Goal: Task Accomplishment & Management: Manage account settings

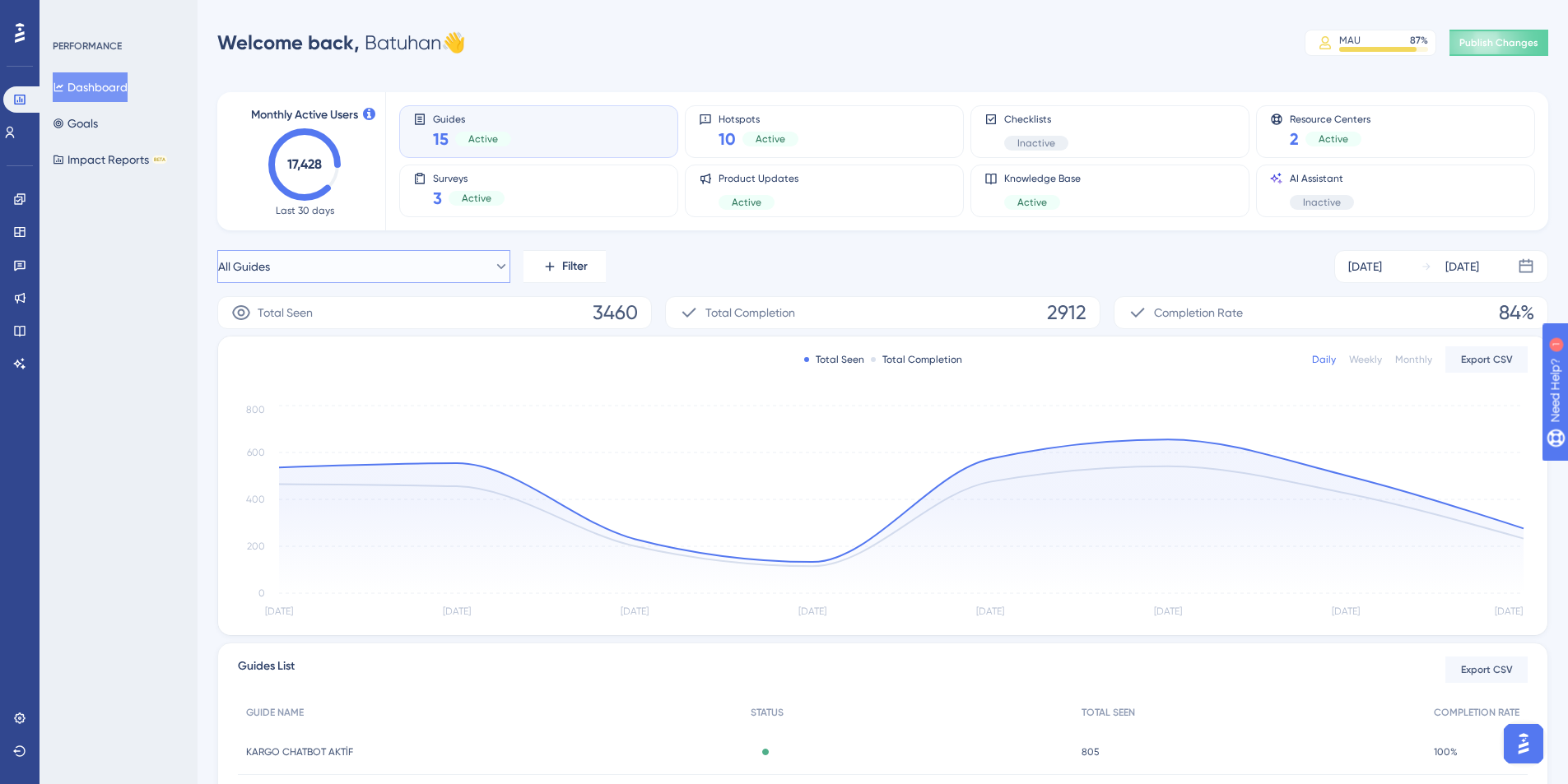
click at [393, 274] on button "All Guides" at bounding box center [363, 266] width 293 height 33
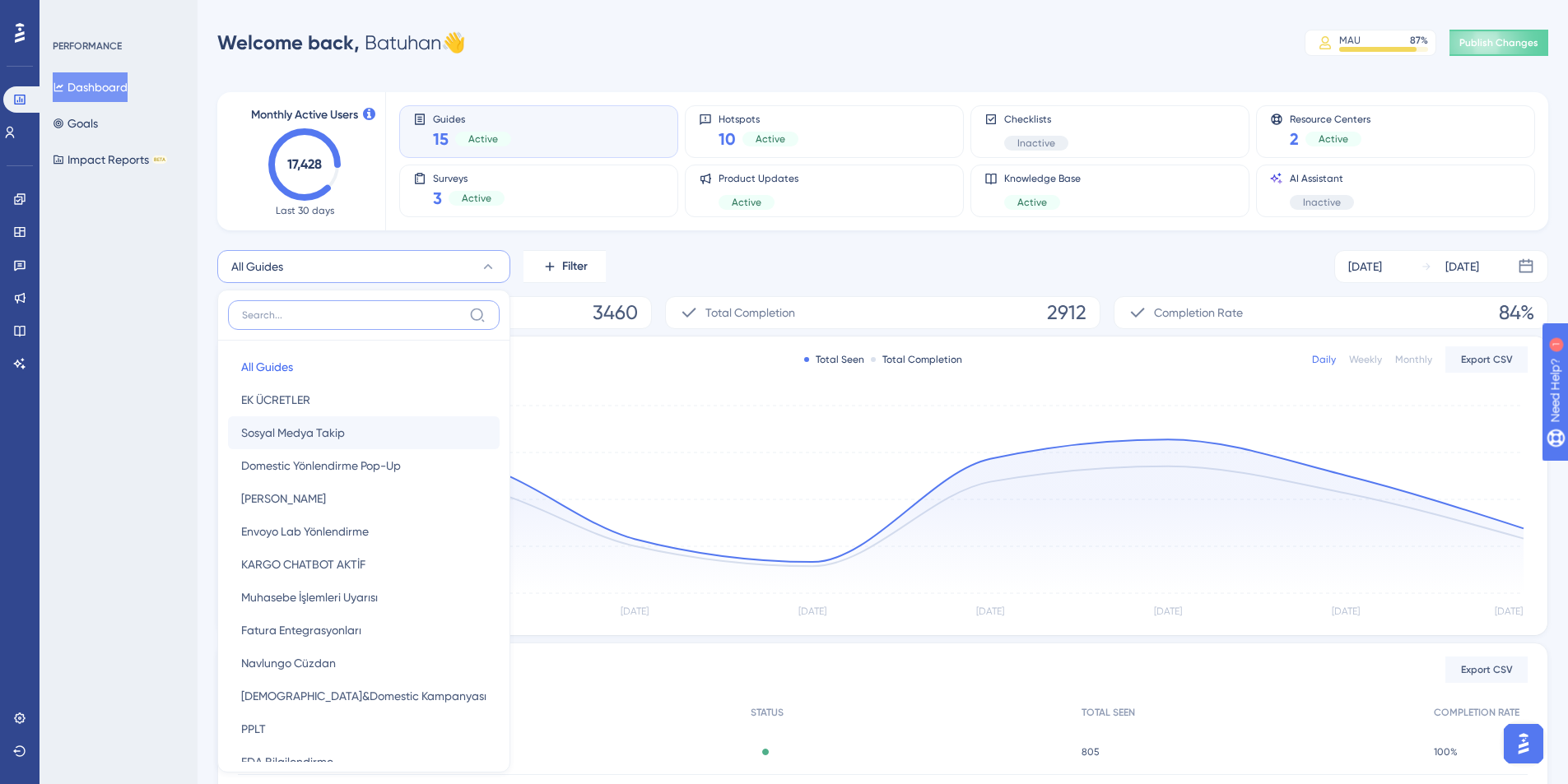
scroll to position [91, 0]
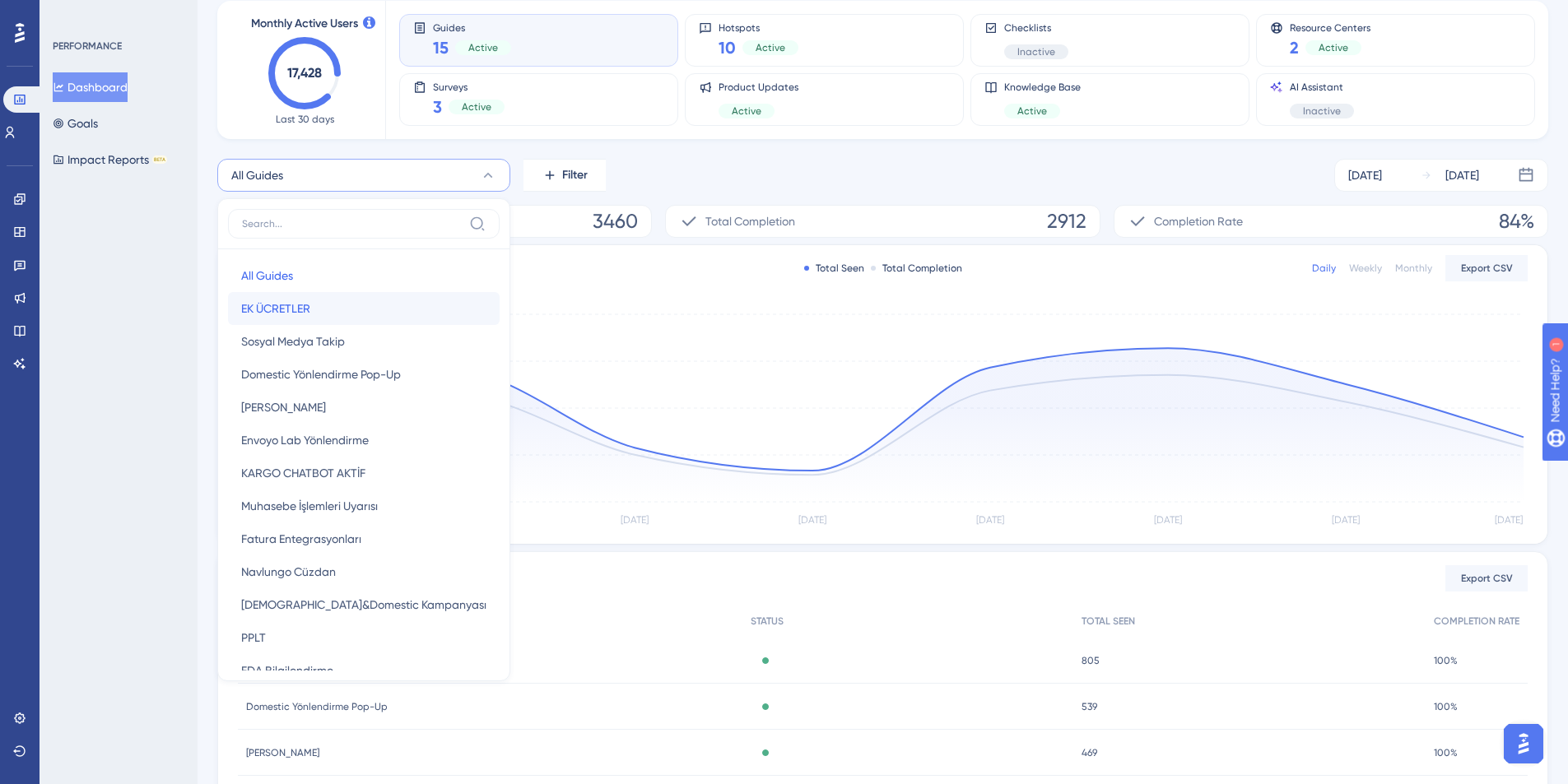
click at [335, 309] on button "EK ÜCRETLER EK ÜCRETLER" at bounding box center [364, 308] width 272 height 33
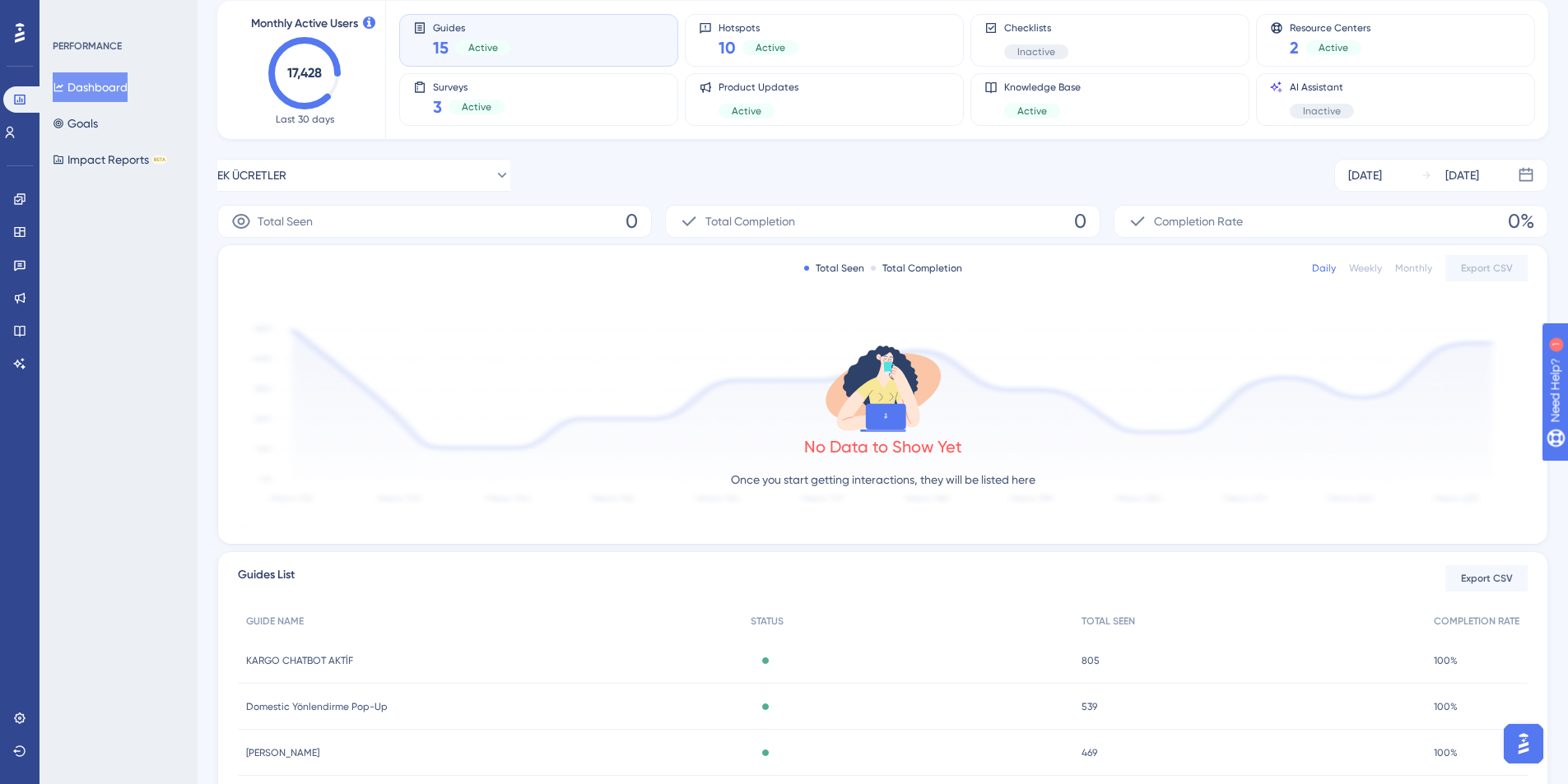
click at [848, 173] on div "EK ÜCRETLER [DATE] [DATE]" at bounding box center [882, 175] width 1330 height 33
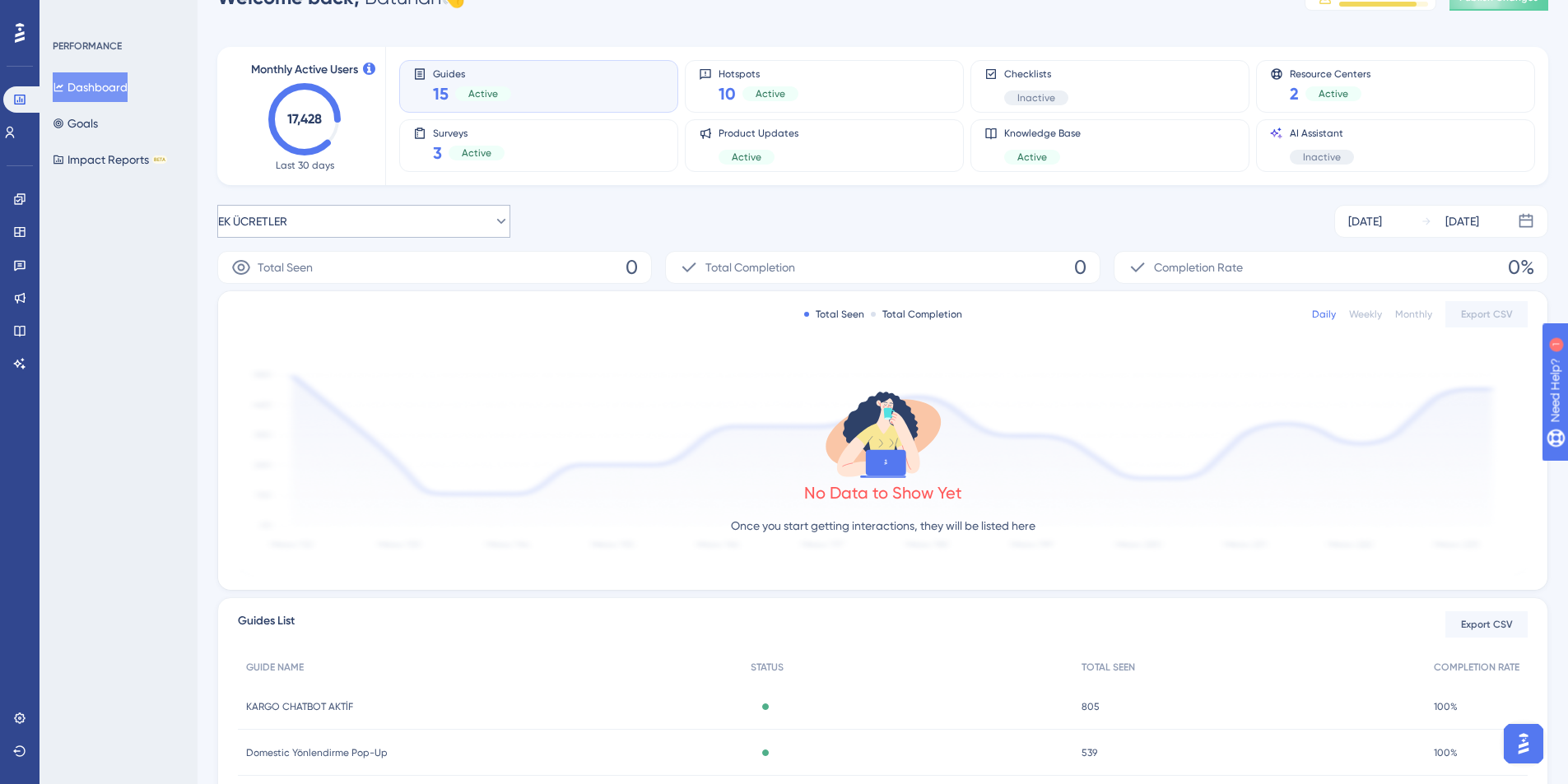
scroll to position [0, 0]
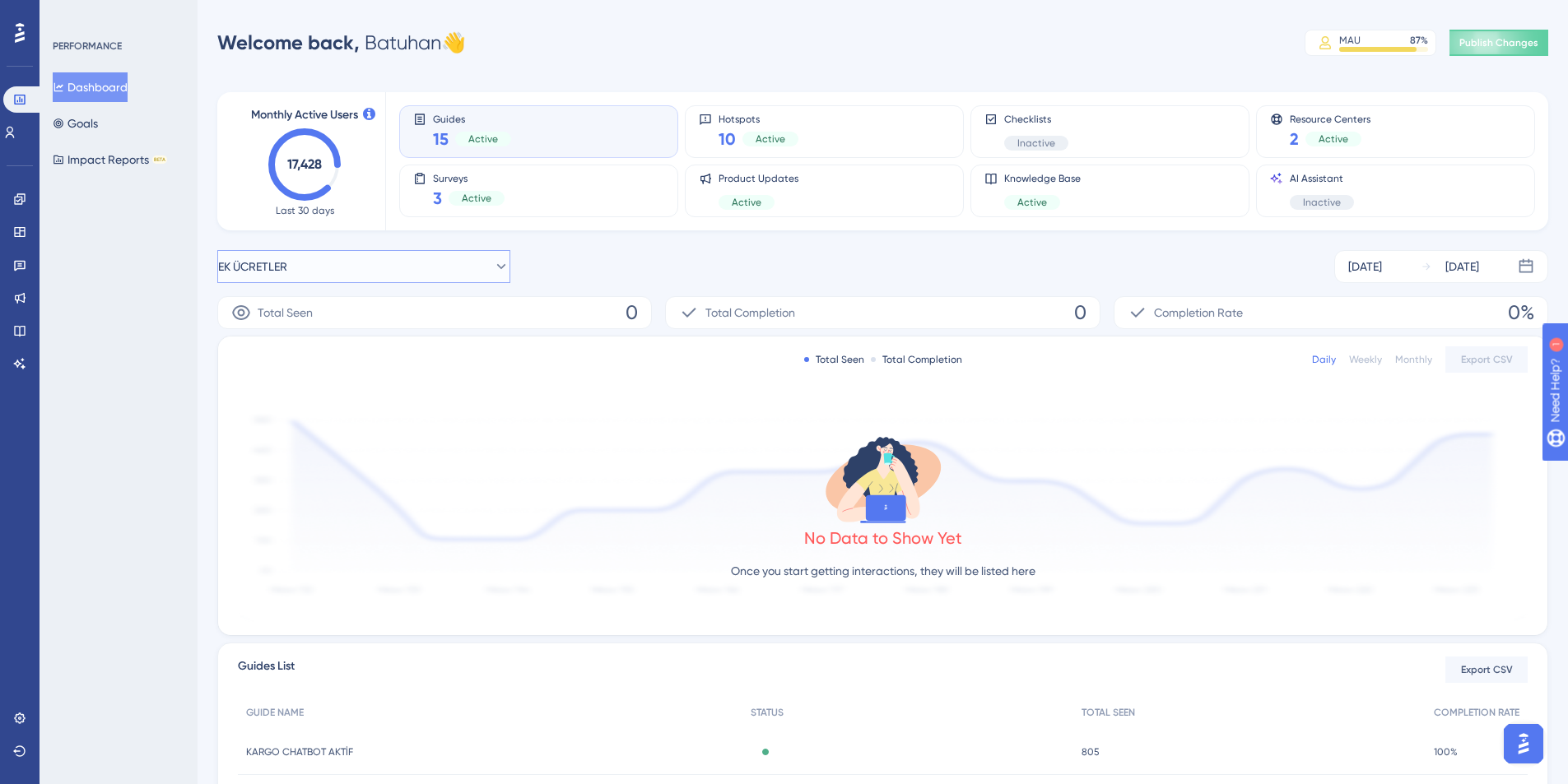
click at [377, 261] on button "EK ÜCRETLER" at bounding box center [363, 266] width 293 height 33
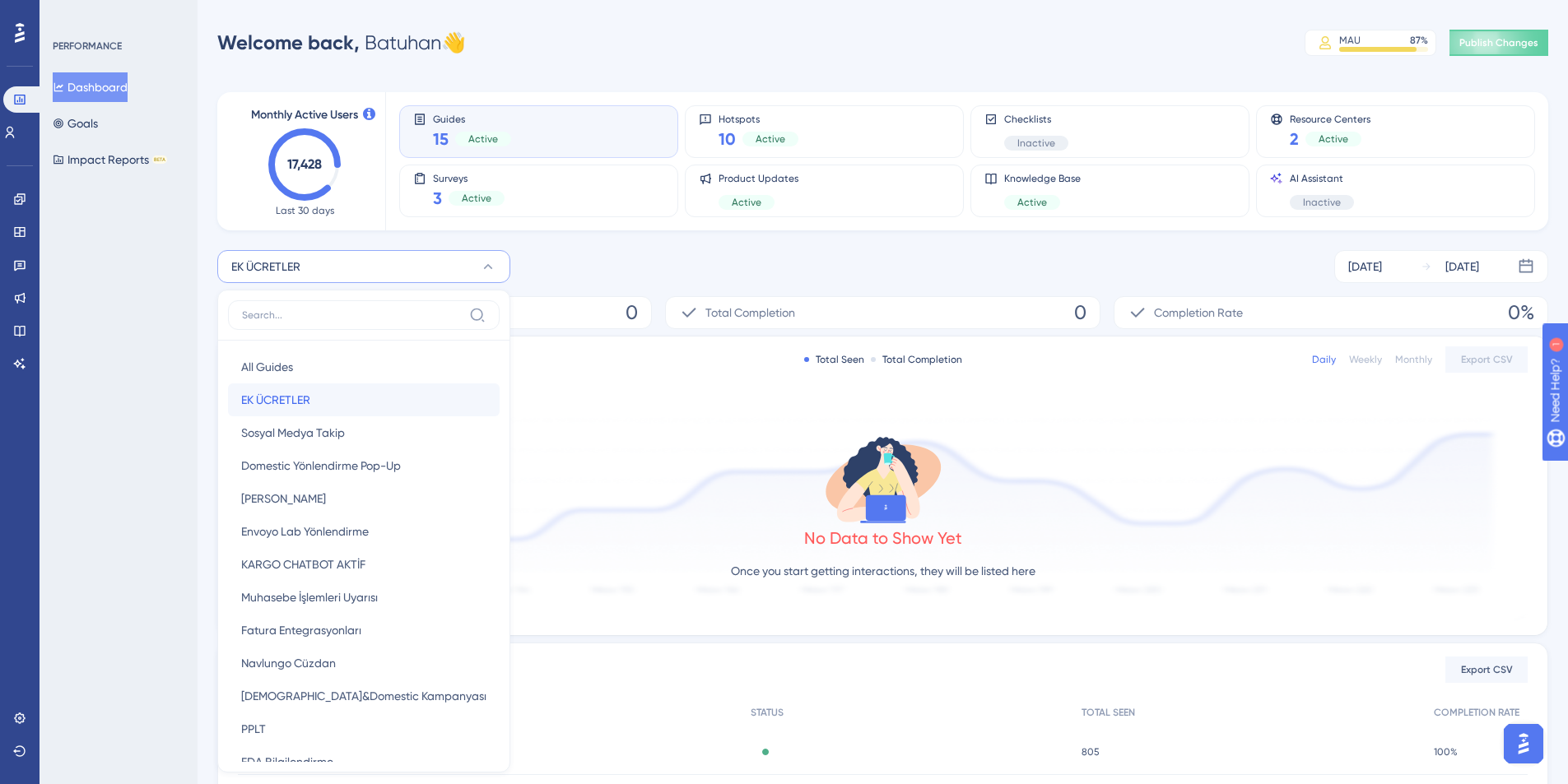
click at [333, 402] on button "EK ÜCRETLER EK ÜCRETLER" at bounding box center [364, 400] width 272 height 33
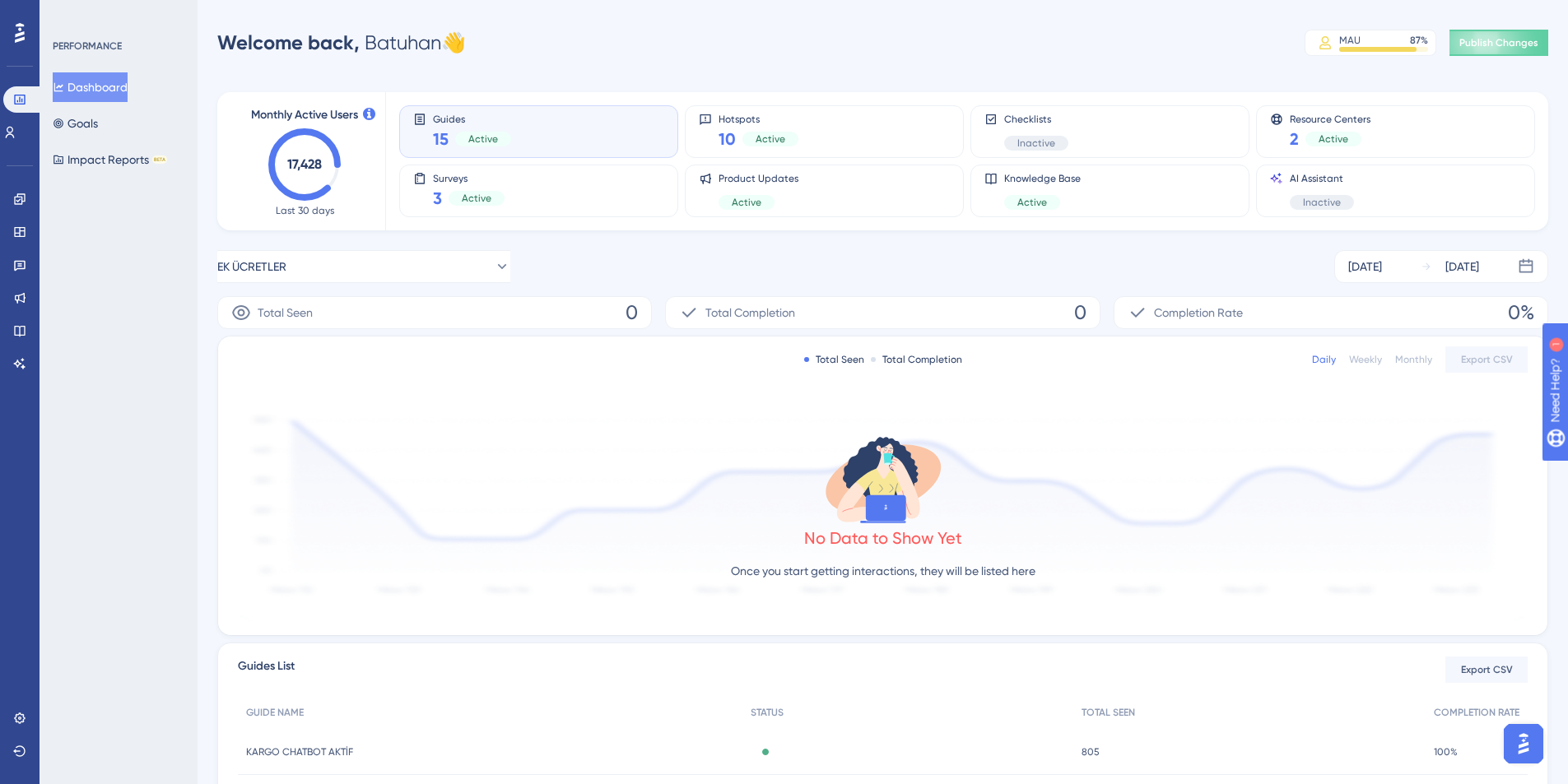
click at [670, 265] on div "EK ÜCRETLER [DATE] [DATE]" at bounding box center [882, 266] width 1330 height 33
click at [13, 102] on icon at bounding box center [19, 99] width 13 height 13
click at [17, 205] on icon at bounding box center [19, 198] width 13 height 13
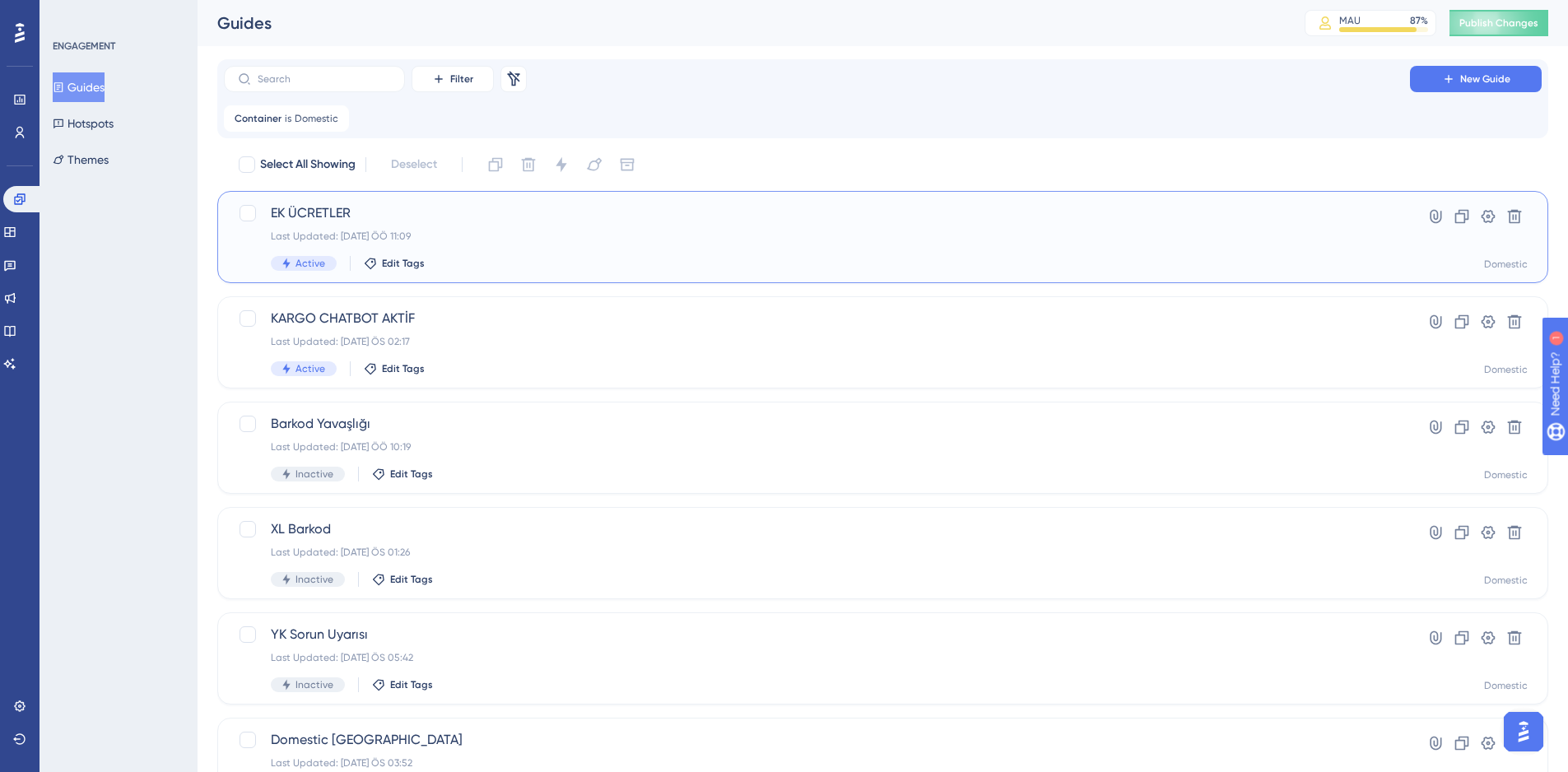
click at [904, 250] on div "EK ÜCRETLER Last Updated: [DATE] ÖÖ 11:09 Active Edit Tags" at bounding box center [817, 237] width 1092 height 68
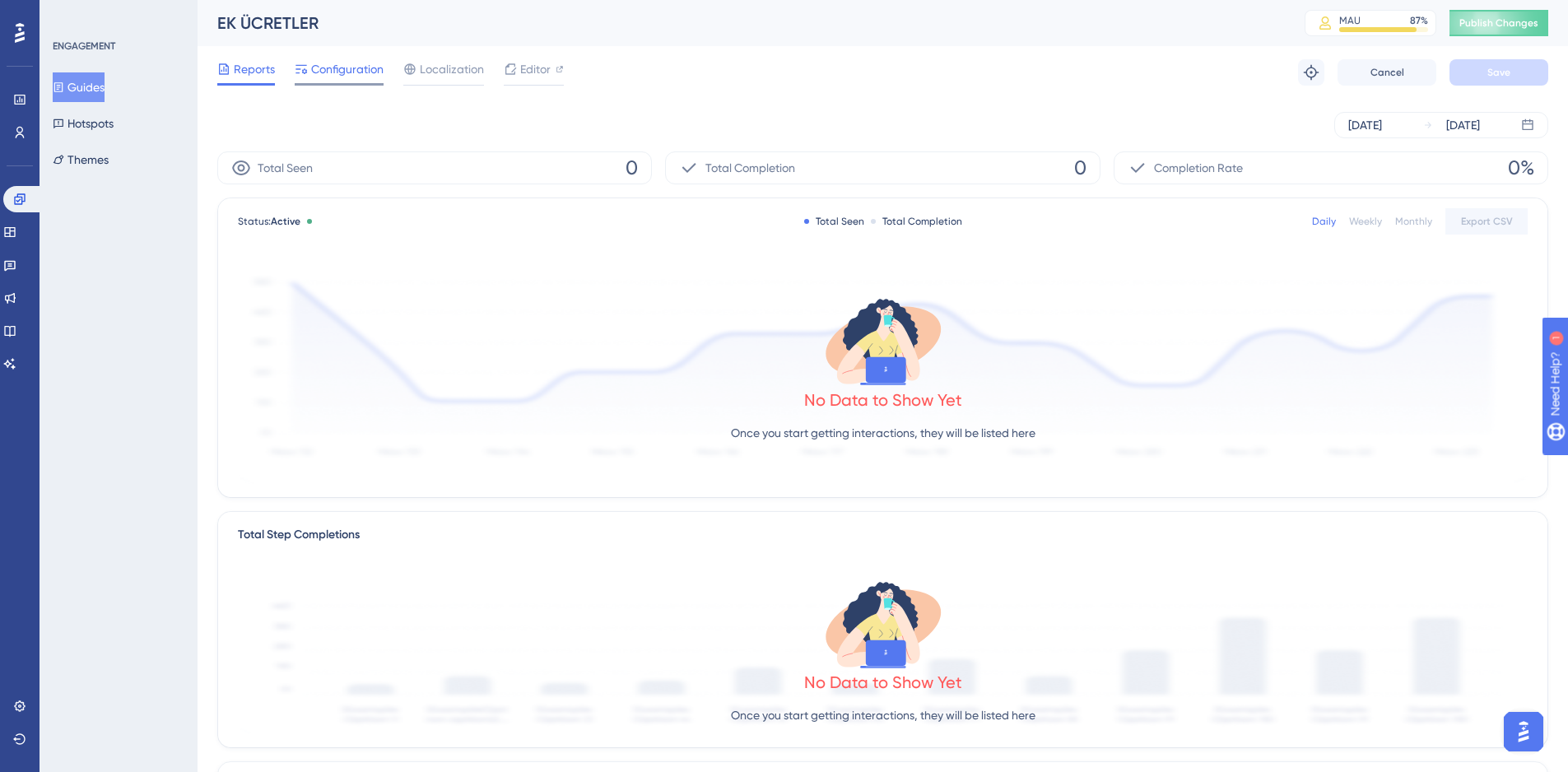
click at [335, 73] on span "Configuration" at bounding box center [347, 68] width 73 height 20
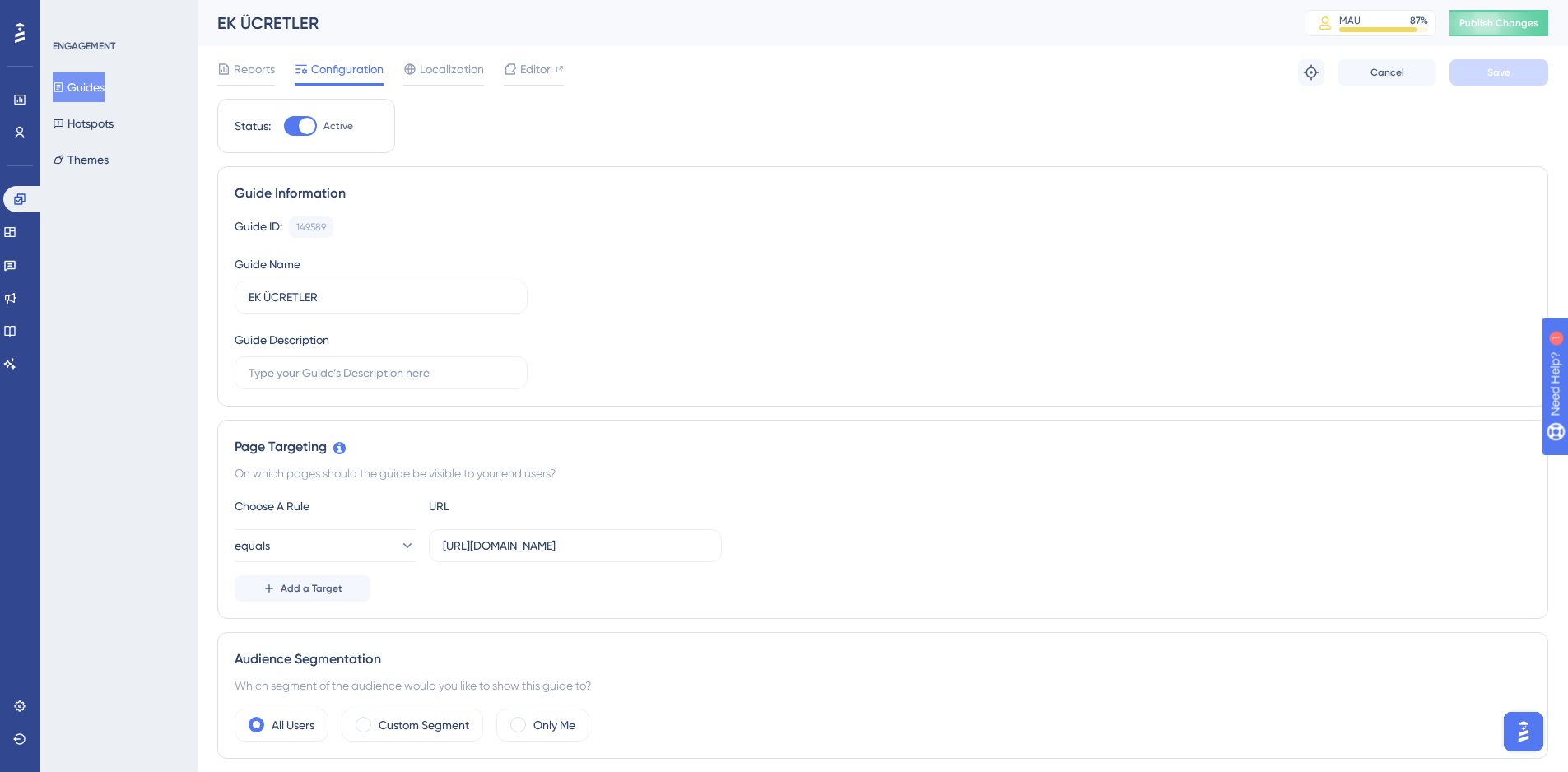
click at [89, 73] on button "Guides" at bounding box center [79, 87] width 52 height 30
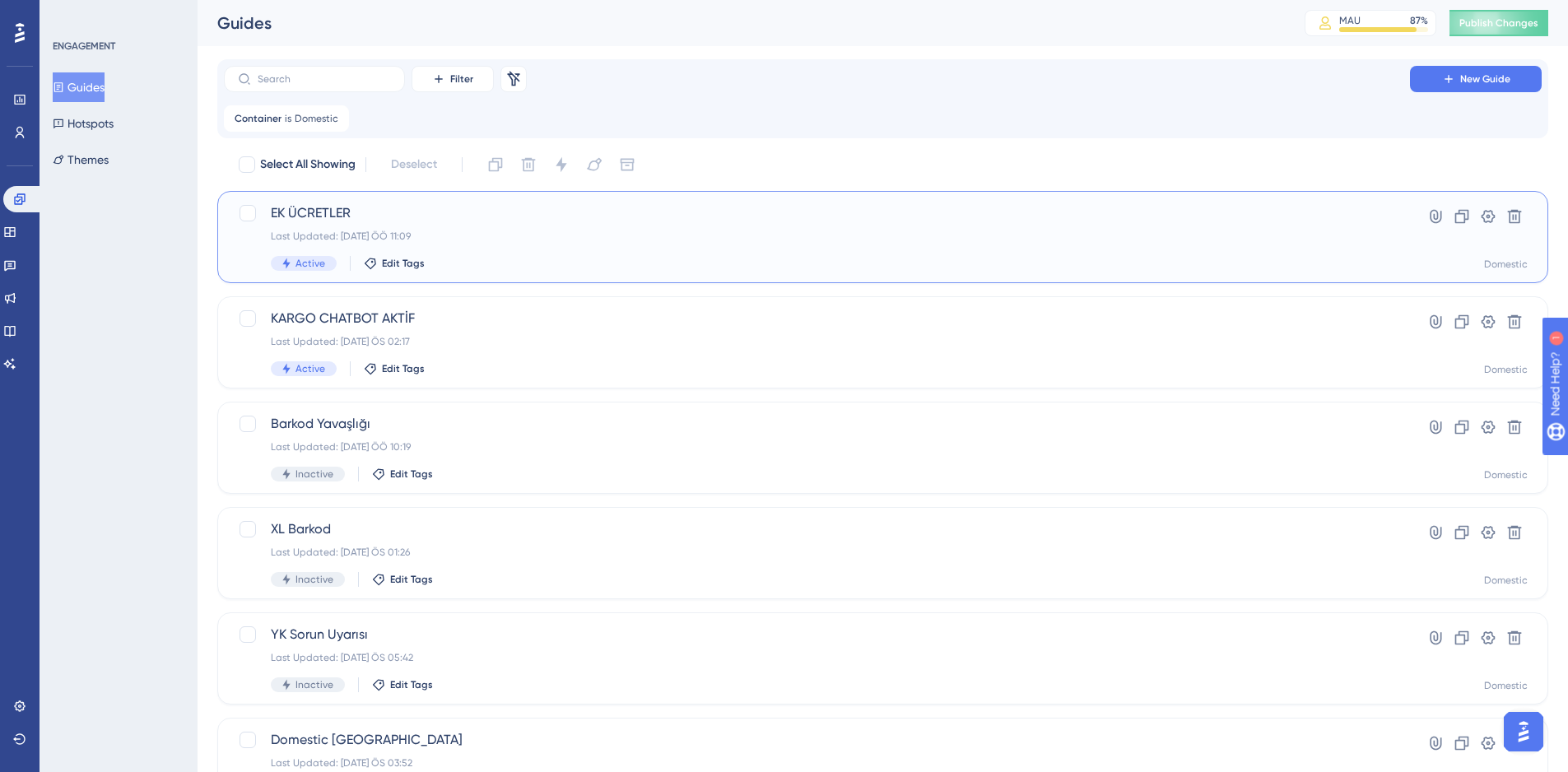
click at [601, 235] on div "Last Updated: [DATE] ÖÖ 11:09" at bounding box center [817, 236] width 1092 height 13
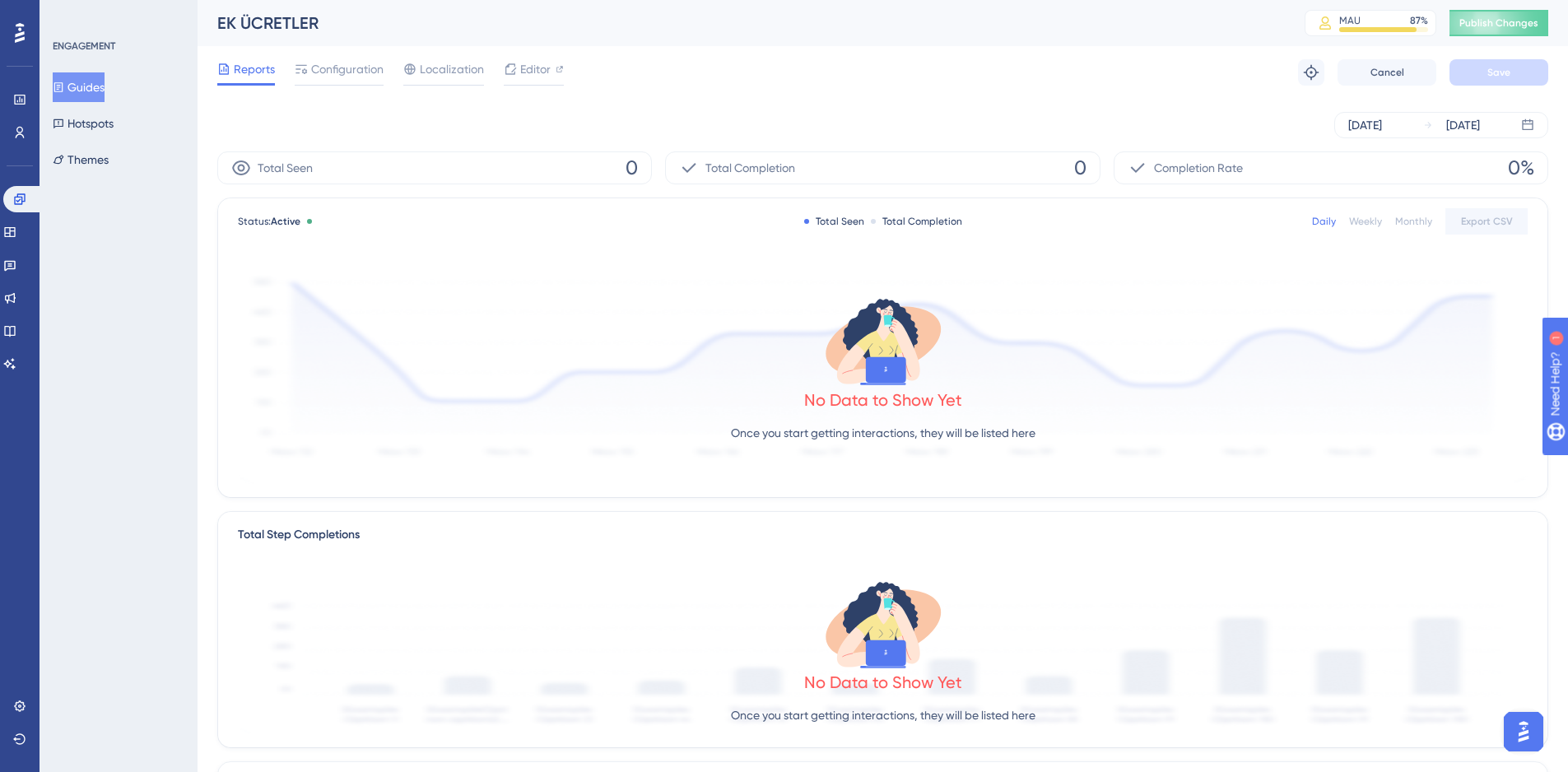
click at [929, 128] on div "[DATE] [DATE]" at bounding box center [882, 125] width 1330 height 27
click at [1538, 21] on span "Publish Changes" at bounding box center [1499, 22] width 79 height 13
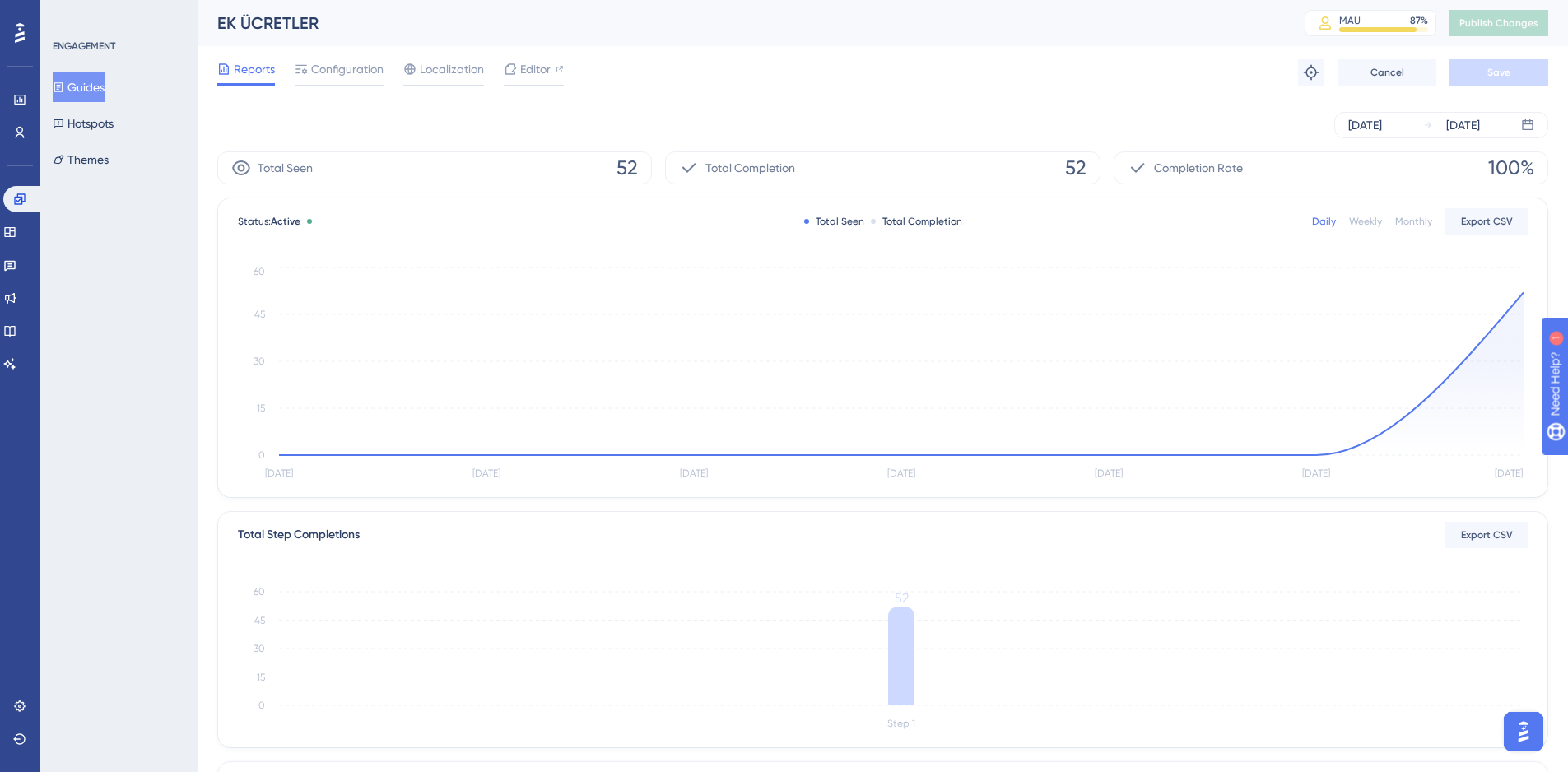
click at [877, 85] on div "Reports Configuration Localization Editor Troubleshoot Cancel Save" at bounding box center [882, 73] width 1330 height 53
